Goal: Navigation & Orientation: Find specific page/section

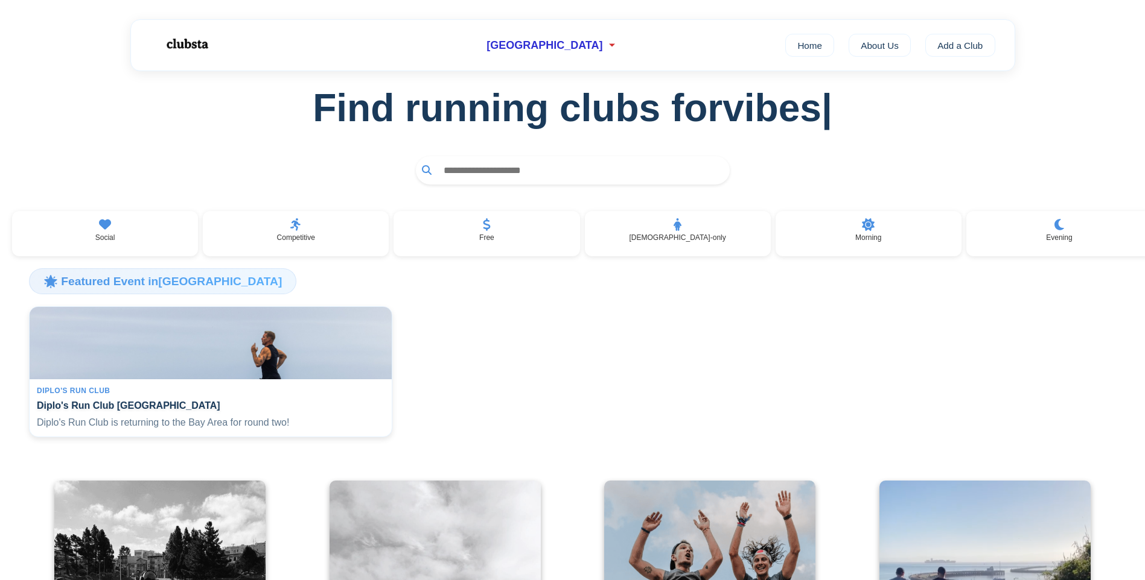
scroll to position [60, 0]
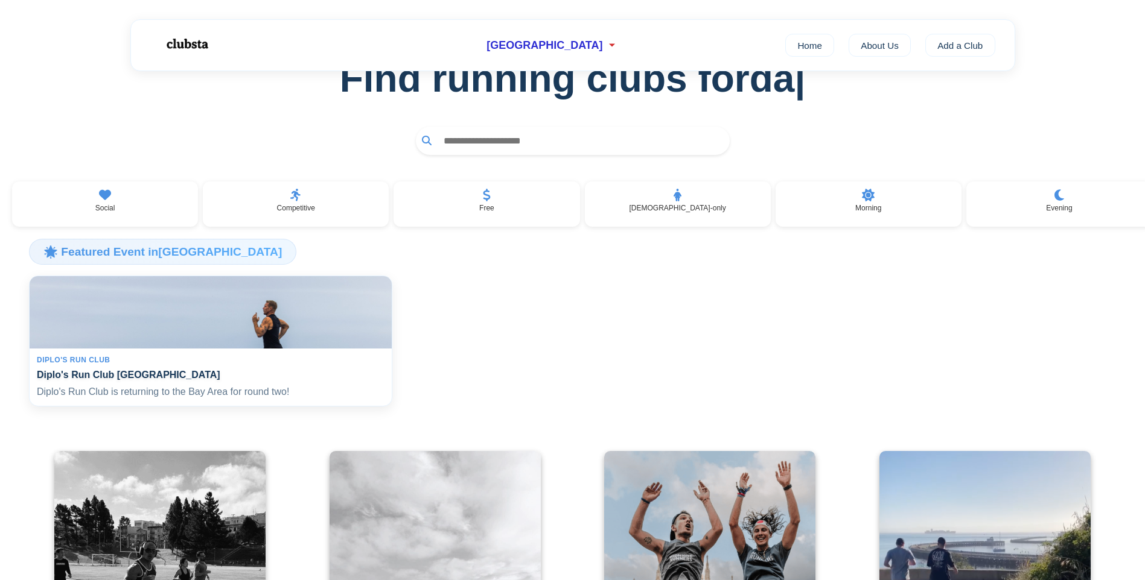
click at [167, 380] on h4 "Diplo's Run Club [GEOGRAPHIC_DATA]" at bounding box center [211, 374] width 348 height 11
